Goal: Download file/media

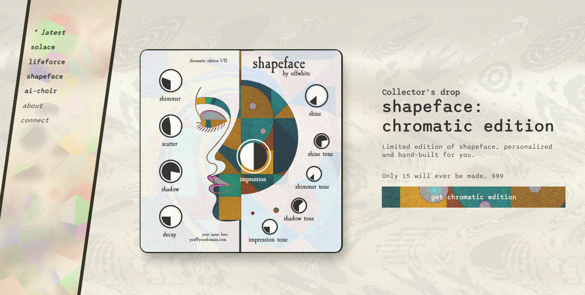
click at [46, 76] on button "shapeface" at bounding box center [45, 76] width 38 height 8
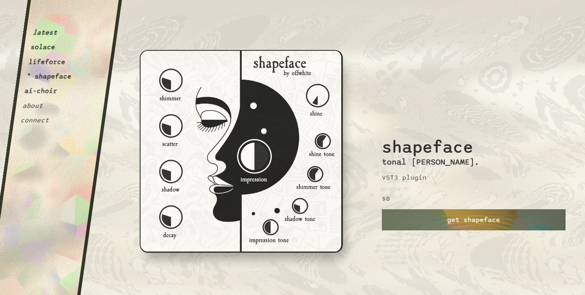
click at [65, 63] on button "lifeforce" at bounding box center [47, 62] width 38 height 8
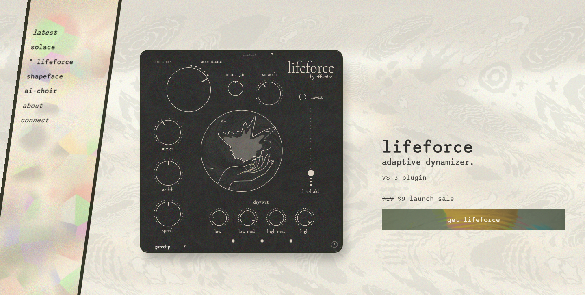
click at [42, 50] on button "solace" at bounding box center [43, 47] width 26 height 8
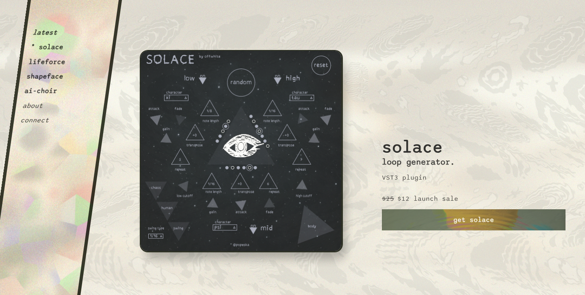
click at [46, 32] on button "latest" at bounding box center [45, 32] width 26 height 8
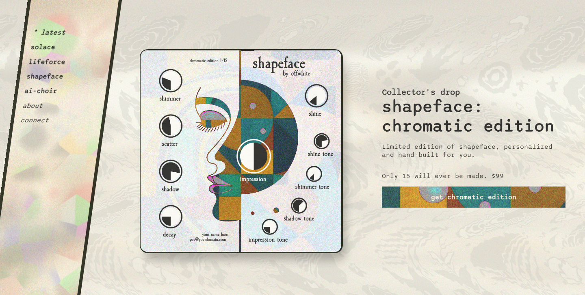
click at [43, 47] on button "solace" at bounding box center [43, 47] width 26 height 8
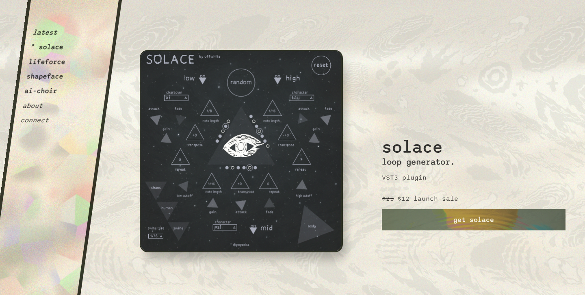
click at [43, 91] on button "ai-choir" at bounding box center [41, 91] width 34 height 8
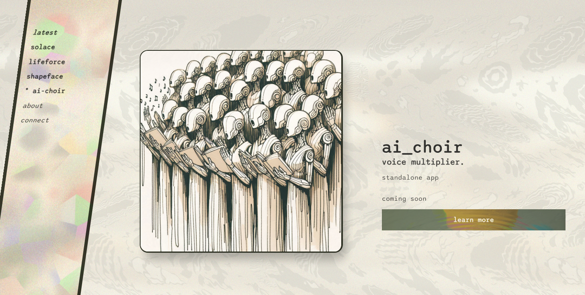
click at [41, 76] on button "shapeface" at bounding box center [45, 76] width 38 height 8
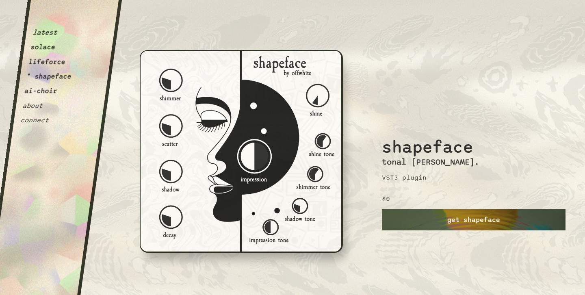
click at [460, 217] on link "get shapeface" at bounding box center [473, 219] width 183 height 21
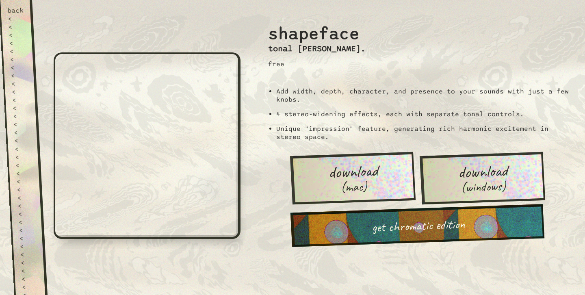
click at [311, 164] on link "download (mac)" at bounding box center [352, 178] width 125 height 52
click at [383, 130] on li "Unique "impression" feature, generating rich harmonic excitement in stereo spac…" at bounding box center [425, 133] width 299 height 16
click at [341, 135] on li "Unique "impression" feature, generating rich harmonic excitement in stereo spac…" at bounding box center [425, 133] width 299 height 16
